Goal: Transaction & Acquisition: Purchase product/service

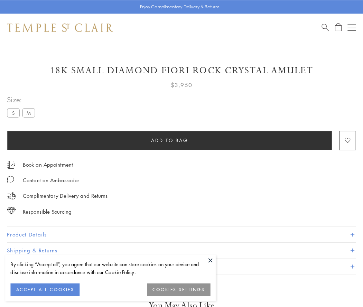
scroll to position [41, 0]
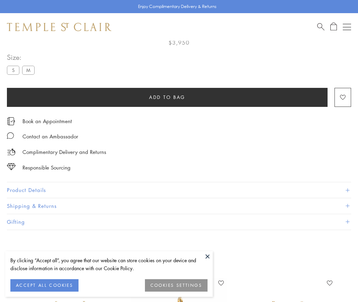
click at [167, 97] on span "Add to bag" at bounding box center [167, 97] width 36 height 8
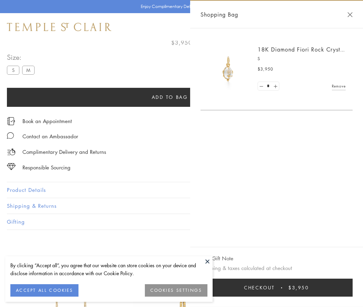
click at [281, 287] on button "Checkout $3,950" at bounding box center [276, 287] width 152 height 18
